Goal: Transaction & Acquisition: Book appointment/travel/reservation

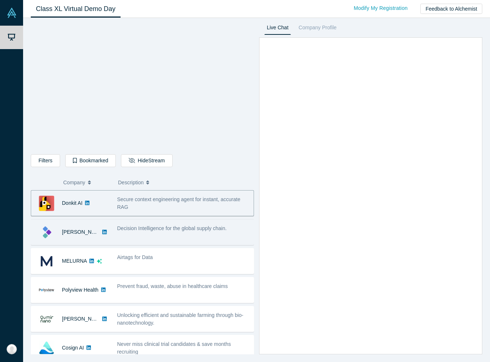
click at [105, 227] on div "[PERSON_NAME]" at bounding box center [70, 231] width 78 height 25
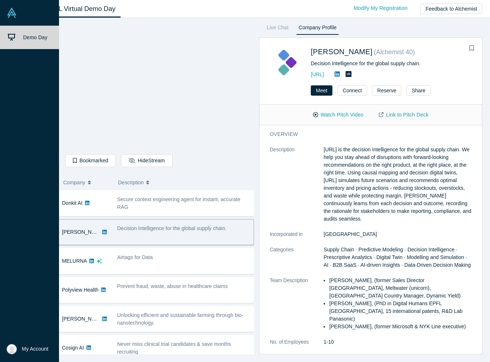
click at [12, 351] on img at bounding box center [12, 349] width 10 height 10
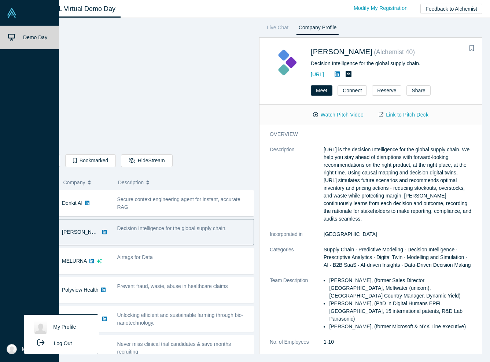
click at [38, 239] on div "Demo Day" at bounding box center [29, 181] width 59 height 311
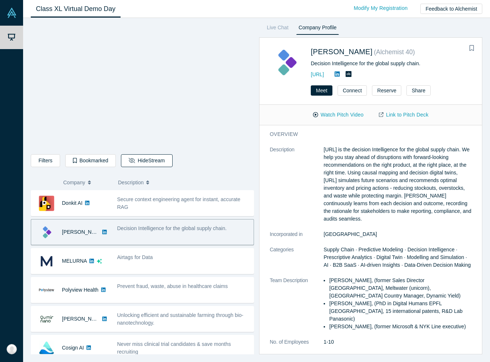
click at [149, 161] on button "Hide Stream" at bounding box center [146, 160] width 51 height 13
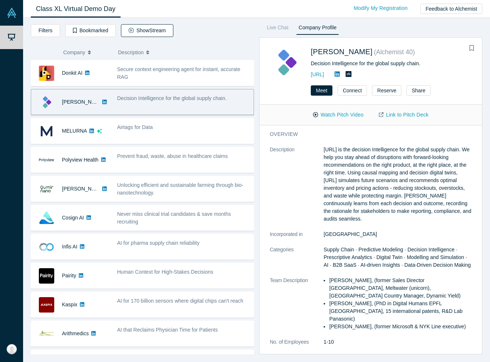
click at [140, 33] on button "Show Stream" at bounding box center [147, 30] width 52 height 13
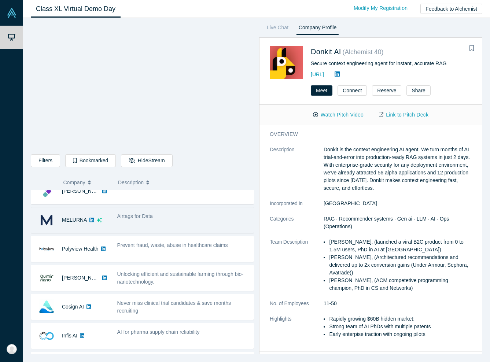
scroll to position [40, 0]
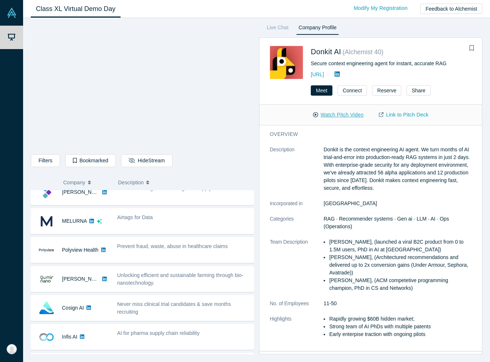
click at [341, 112] on button "Watch Pitch Video" at bounding box center [338, 114] width 66 height 13
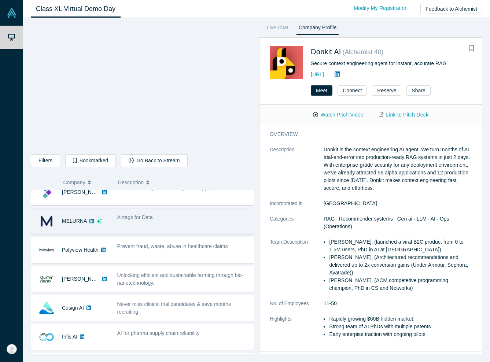
click at [162, 215] on div "Airtags for Data" at bounding box center [183, 218] width 133 height 8
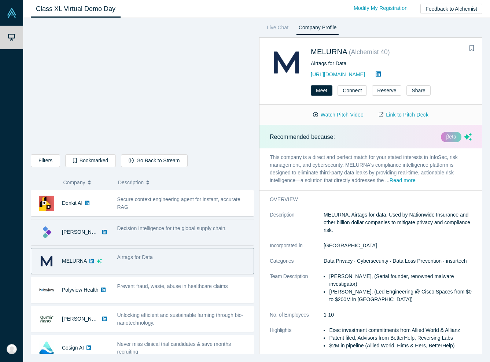
click at [114, 229] on div "Decision Intelligence for the global supply chain." at bounding box center [183, 231] width 140 height 23
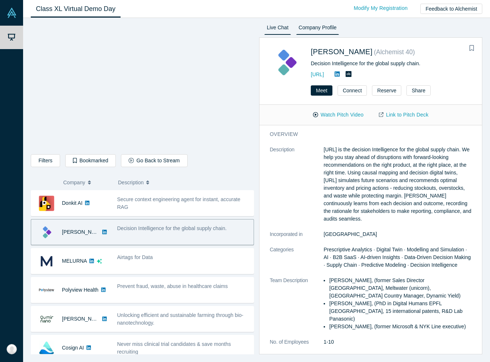
click at [275, 27] on link "Live Chat" at bounding box center [277, 29] width 27 height 12
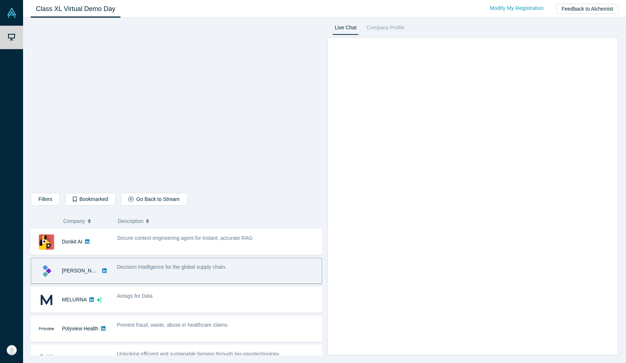
click at [90, 222] on icon "button" at bounding box center [89, 220] width 3 height 5
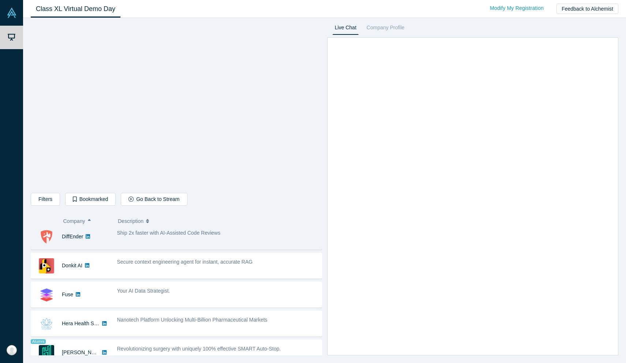
scroll to position [133, 0]
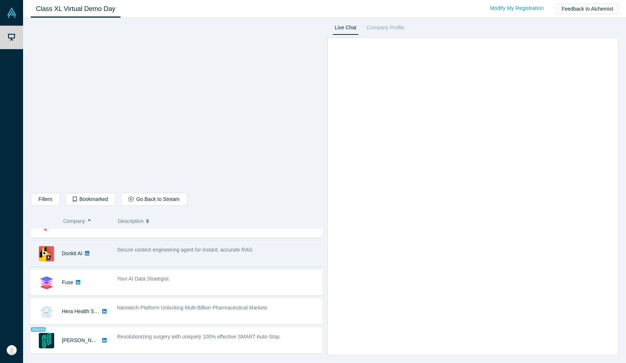
click at [144, 254] on div "Secure context engineering agent for instant, accurate RAG" at bounding box center [217, 253] width 209 height 23
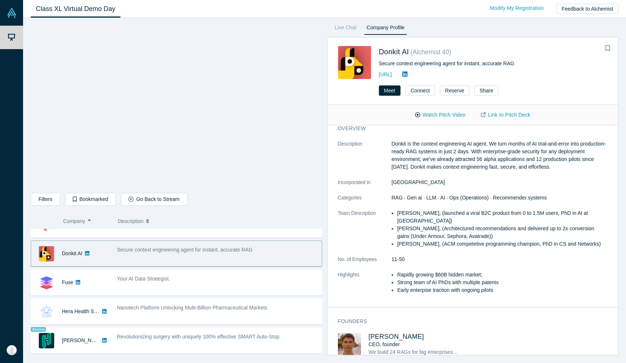
scroll to position [10, 0]
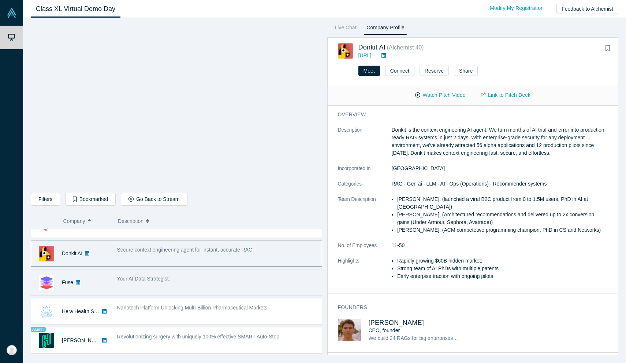
click at [230, 283] on div "Your AI Data Strategist." at bounding box center [217, 282] width 209 height 23
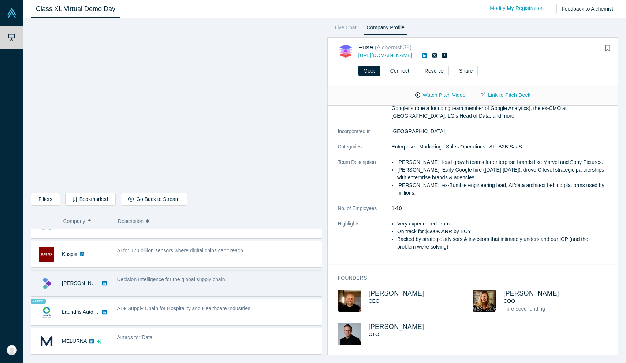
scroll to position [279, 0]
click at [251, 290] on div "Decision Intelligence for the global supply chain." at bounding box center [217, 280] width 209 height 23
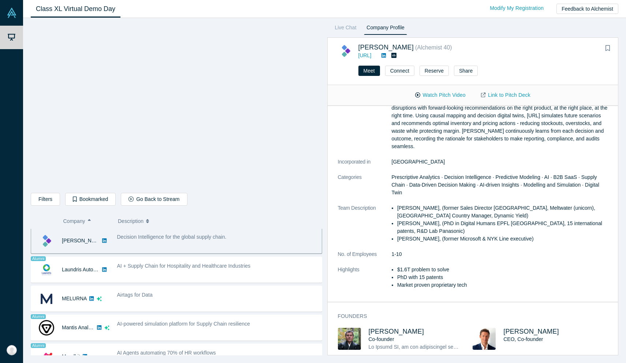
scroll to position [323, 0]
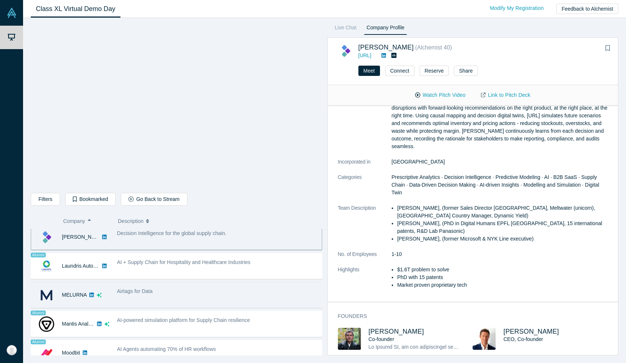
click at [214, 288] on div "Airtags for Data" at bounding box center [217, 291] width 201 height 8
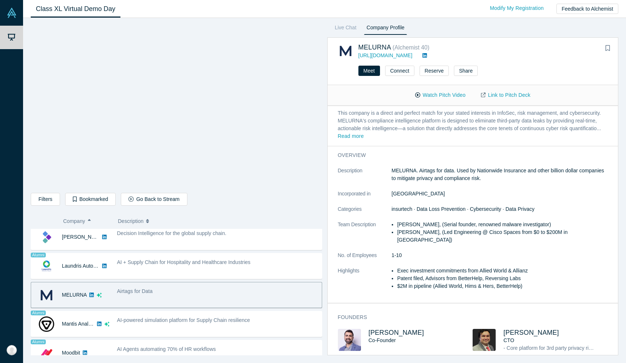
scroll to position [24, 0]
click at [348, 134] on button "Read more" at bounding box center [351, 137] width 26 height 8
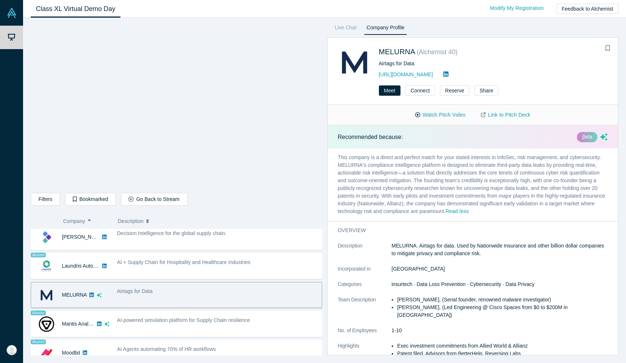
scroll to position [0, 0]
click at [341, 29] on link "Live Chat" at bounding box center [346, 29] width 27 height 12
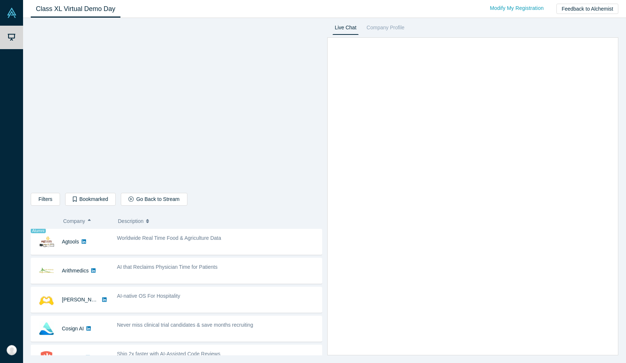
click at [90, 219] on icon "button" at bounding box center [89, 220] width 3 height 5
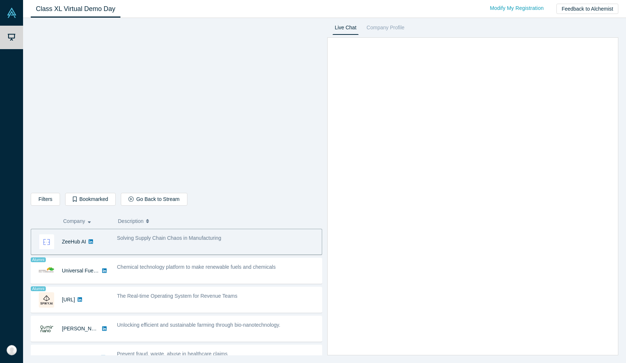
click at [82, 220] on span "Company" at bounding box center [74, 220] width 22 height 15
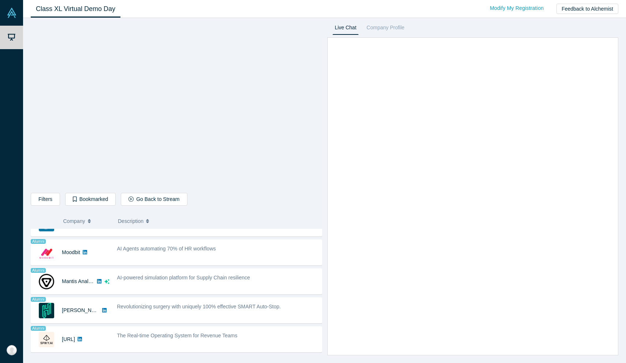
scroll to position [568, 0]
click at [382, 28] on link "Company Profile" at bounding box center [385, 29] width 43 height 12
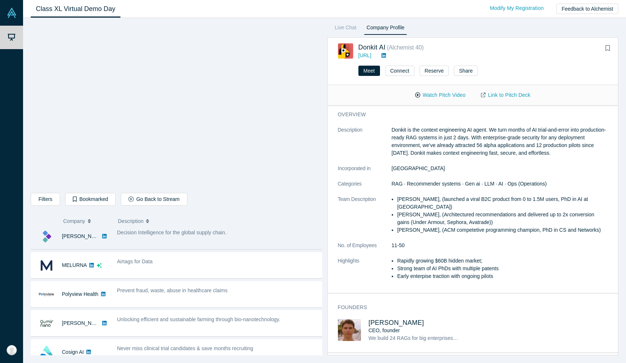
scroll to position [36, 0]
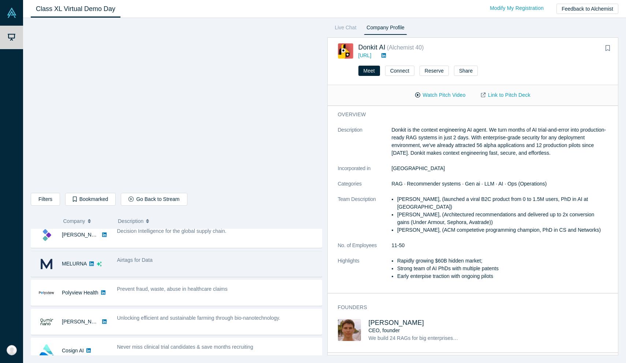
click at [140, 266] on div "Airtags for Data" at bounding box center [217, 263] width 209 height 23
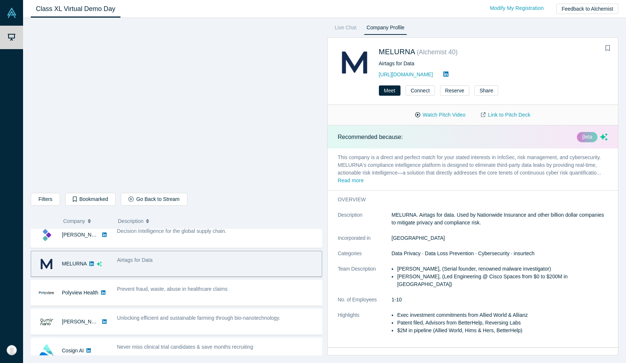
scroll to position [0, 0]
click at [451, 90] on button "Reserve" at bounding box center [454, 90] width 29 height 10
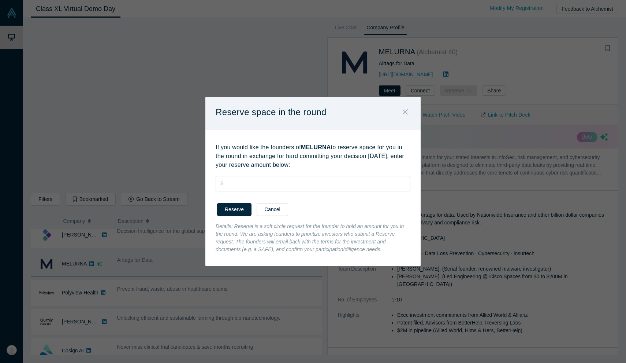
click at [404, 111] on icon "Close" at bounding box center [405, 111] width 5 height 5
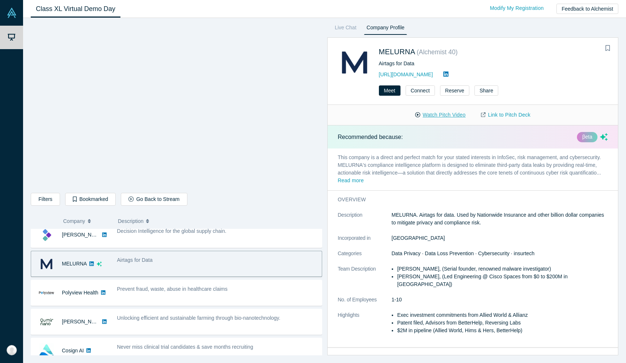
click at [433, 114] on button "Watch Pitch Video" at bounding box center [441, 114] width 66 height 13
click at [489, 115] on link "Link to Pitch Deck" at bounding box center [506, 114] width 65 height 13
click at [489, 114] on link "Link to Pitch Deck" at bounding box center [506, 114] width 65 height 13
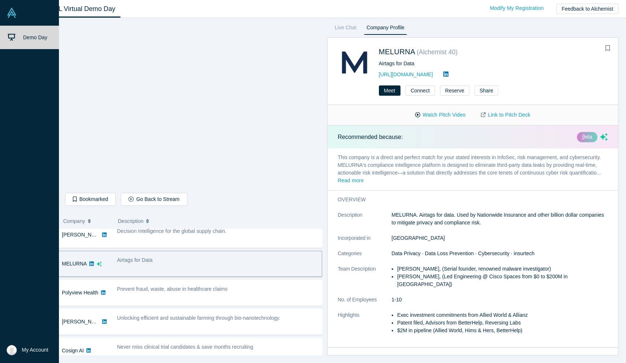
click at [9, 14] on img at bounding box center [12, 13] width 10 height 10
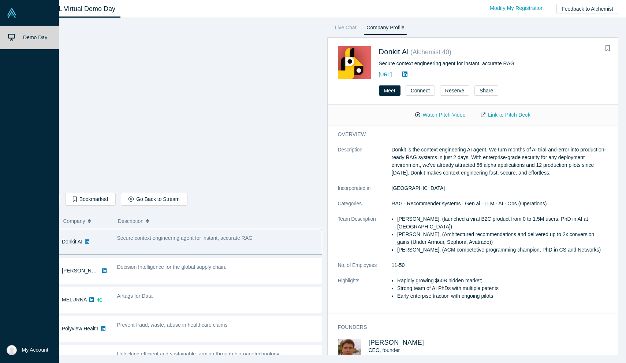
click at [19, 36] on link "Demo Day" at bounding box center [29, 37] width 59 height 23
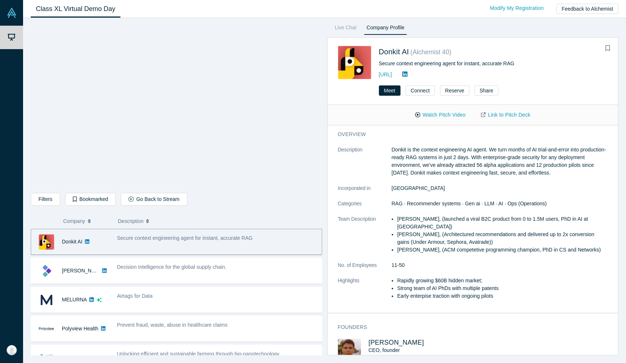
click at [91, 9] on link "Class XL Virtual Demo Day" at bounding box center [76, 8] width 90 height 17
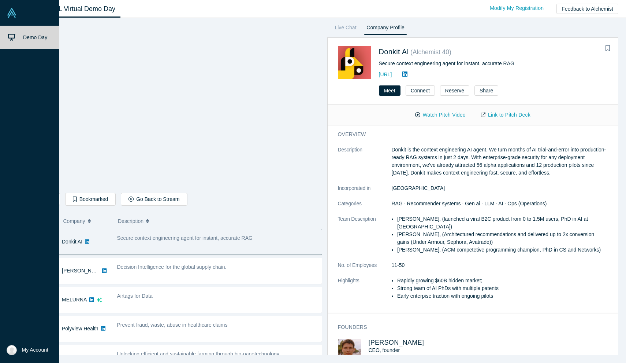
click at [15, 351] on img at bounding box center [12, 350] width 10 height 10
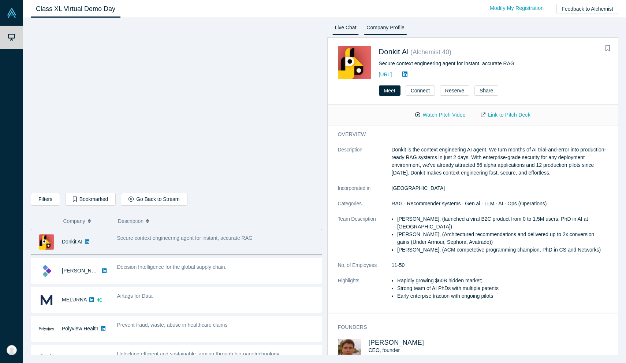
click at [347, 28] on link "Live Chat" at bounding box center [346, 29] width 27 height 12
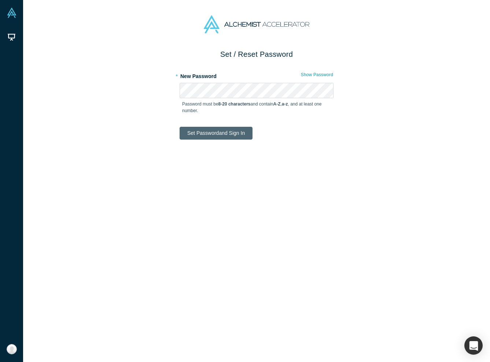
click at [216, 131] on button "Set Password and Sign In" at bounding box center [215, 133] width 73 height 13
